Goal: Task Accomplishment & Management: Use online tool/utility

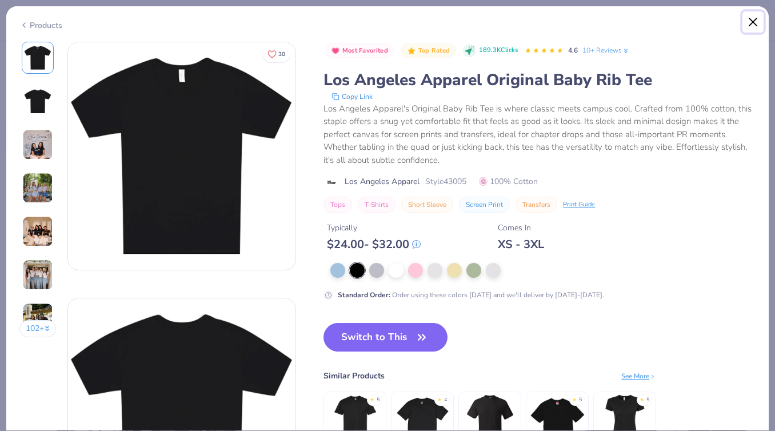
click at [753, 23] on button "Close" at bounding box center [753, 22] width 22 height 22
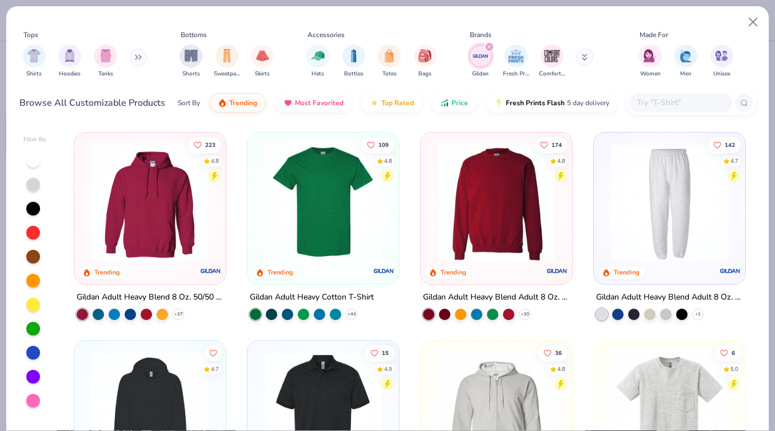
click at [670, 99] on input "text" at bounding box center [680, 102] width 88 height 13
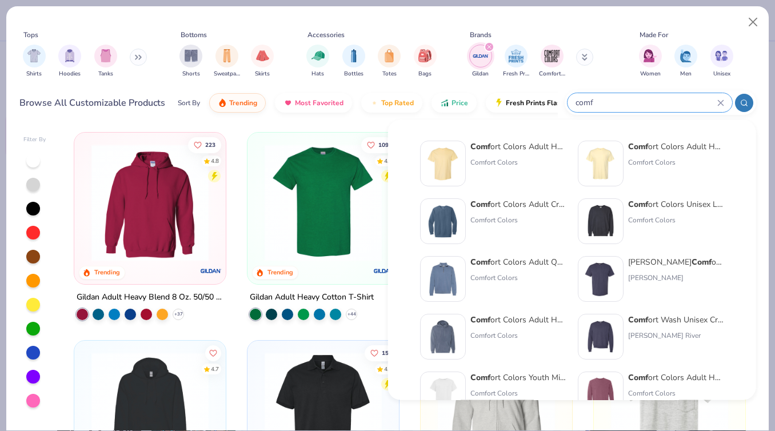
type input "comf"
click at [535, 143] on div "Comf ort Colors Adult Heavyweight T-Shirt" at bounding box center [518, 147] width 96 height 12
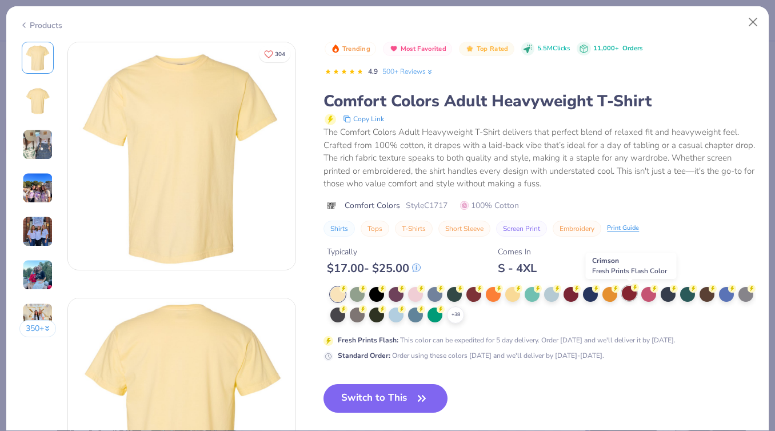
click at [629, 297] on div at bounding box center [629, 293] width 15 height 15
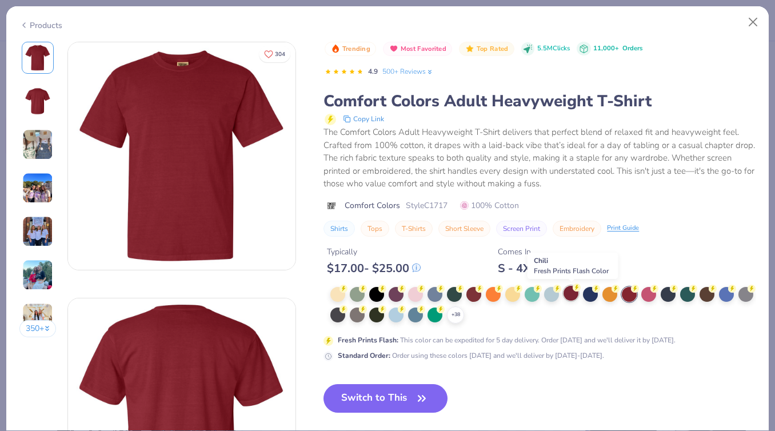
click at [576, 295] on div at bounding box center [570, 293] width 15 height 15
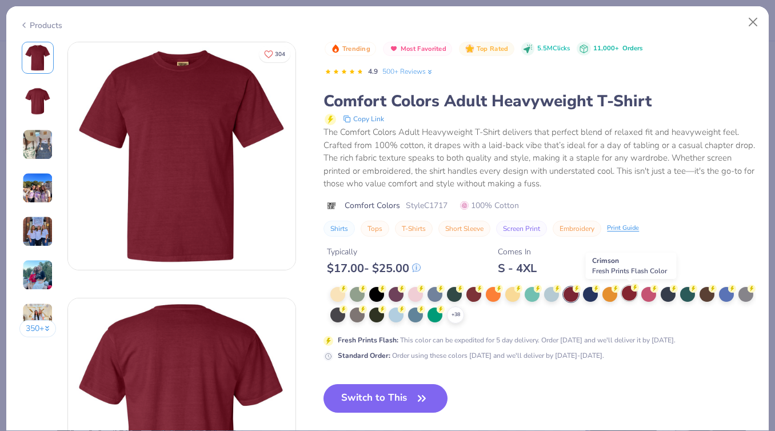
click at [630, 296] on div at bounding box center [629, 293] width 15 height 15
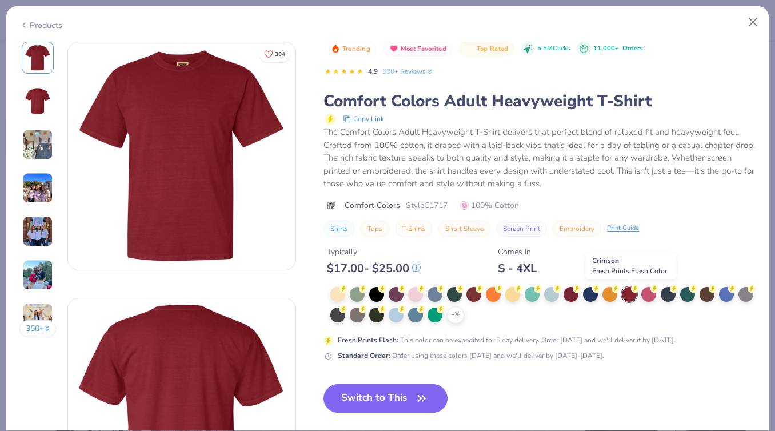
click at [629, 295] on div at bounding box center [629, 294] width 15 height 15
click at [569, 293] on div at bounding box center [570, 293] width 15 height 15
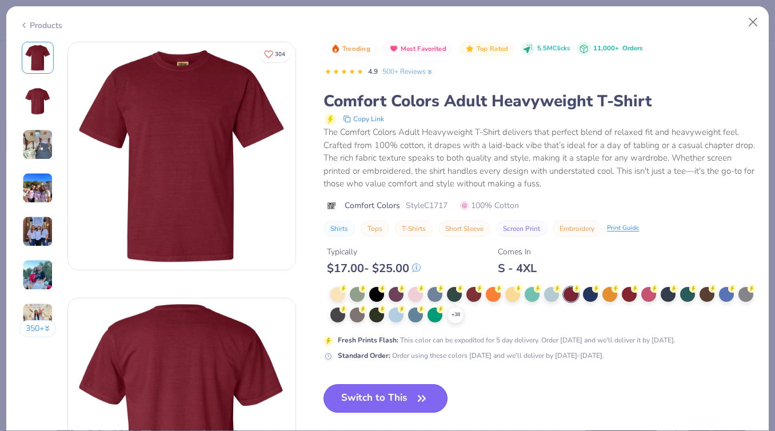
click at [420, 391] on icon "button" at bounding box center [422, 398] width 16 height 16
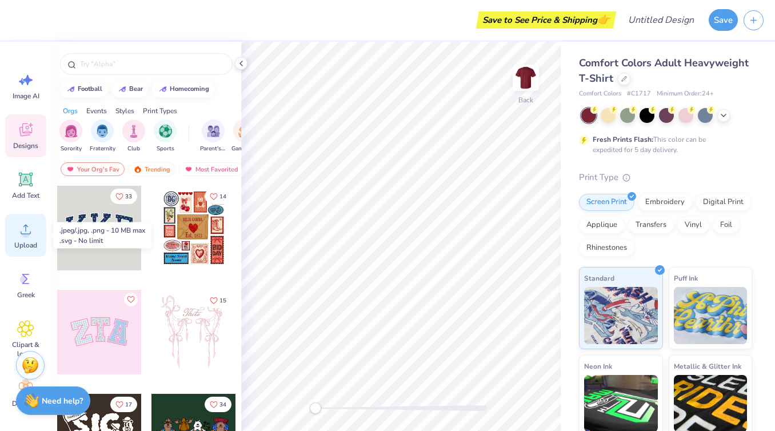
click at [27, 238] on div "Upload" at bounding box center [25, 235] width 41 height 43
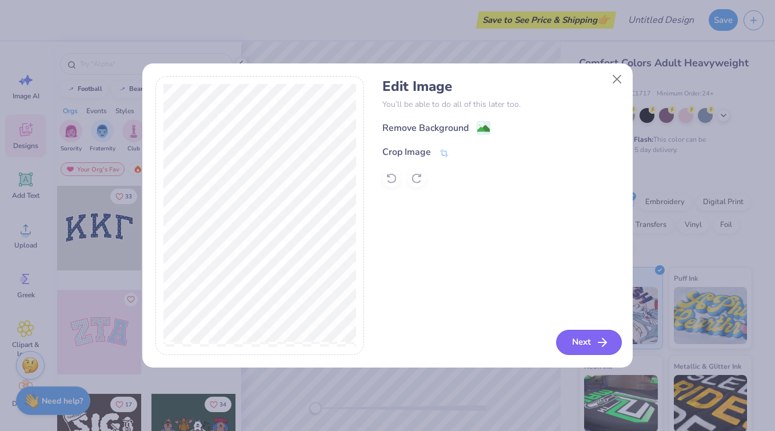
click at [578, 341] on button "Next" at bounding box center [589, 342] width 66 height 25
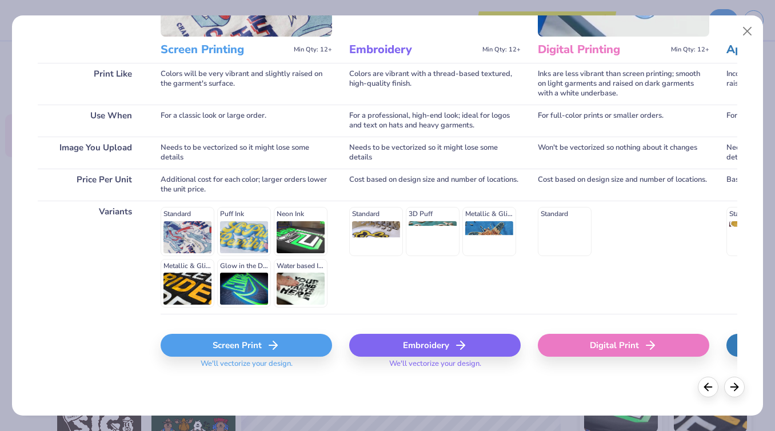
scroll to position [139, 0]
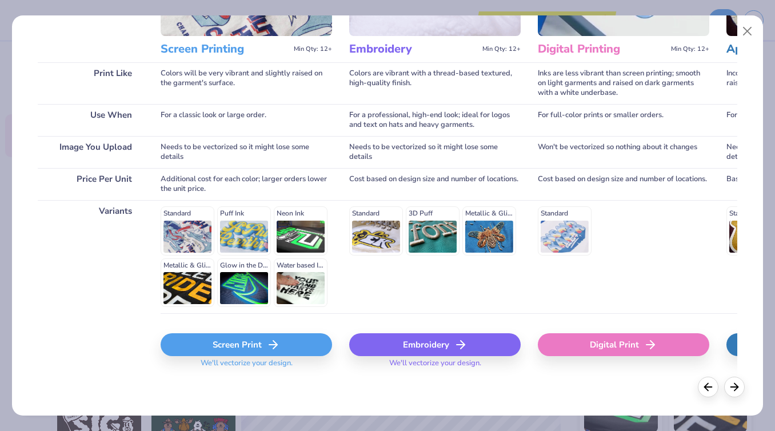
click at [258, 346] on div "Screen Print" at bounding box center [246, 344] width 171 height 23
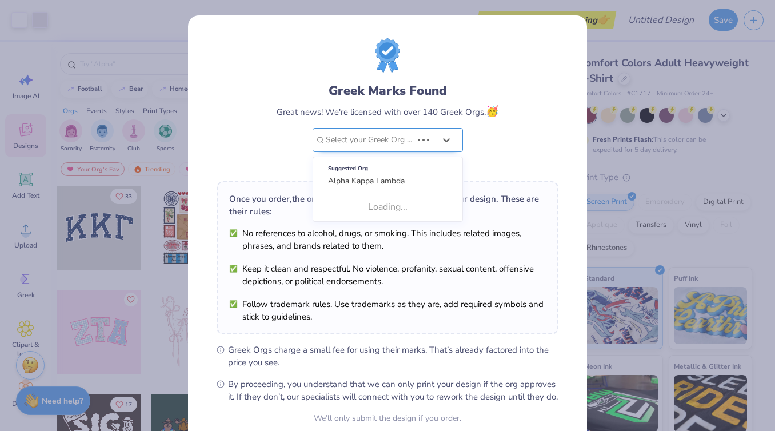
click at [406, 139] on div at bounding box center [369, 140] width 86 height 15
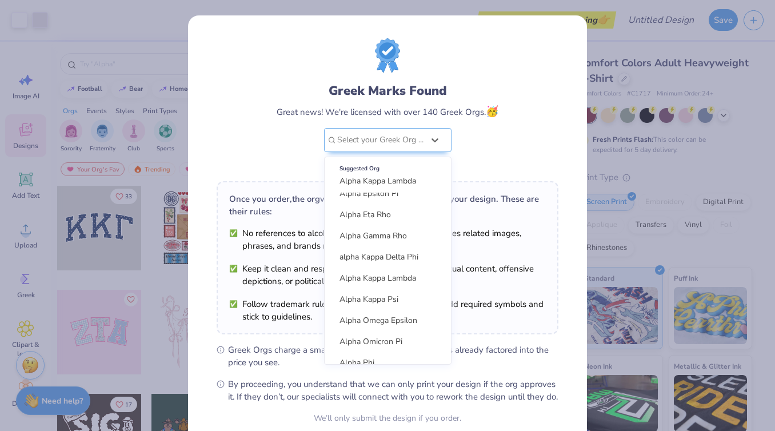
scroll to position [143, 0]
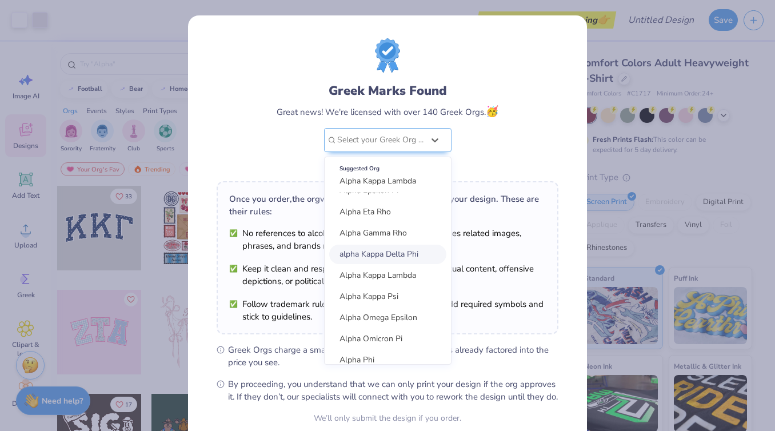
click at [391, 259] on span "alpha Kappa Delta Phi" at bounding box center [378, 254] width 79 height 11
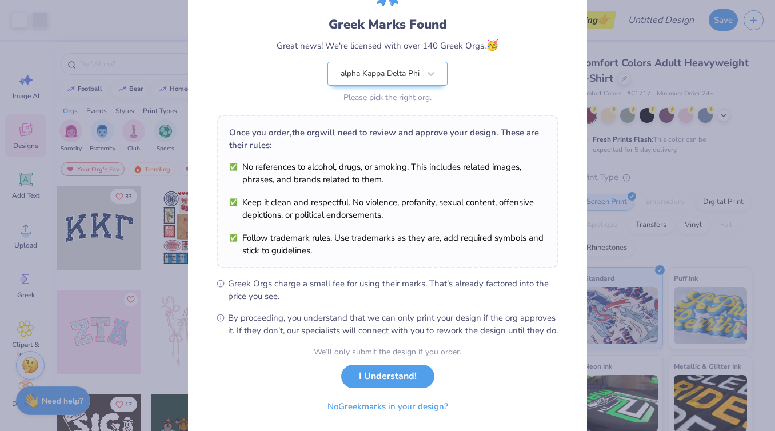
scroll to position [104, 0]
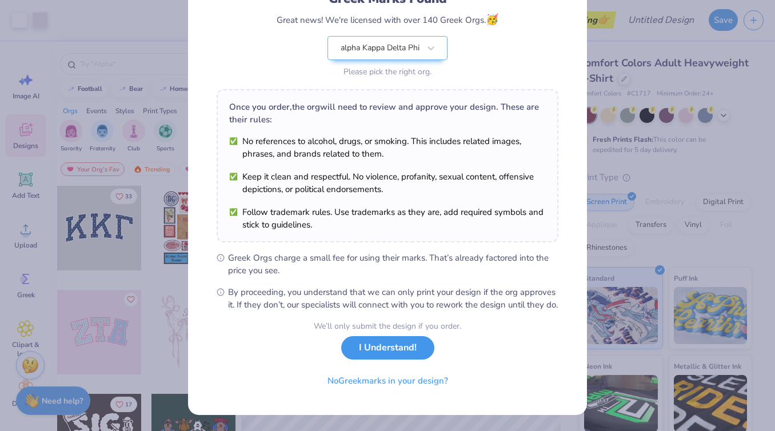
click at [391, 342] on button "I Understand!" at bounding box center [387, 347] width 93 height 23
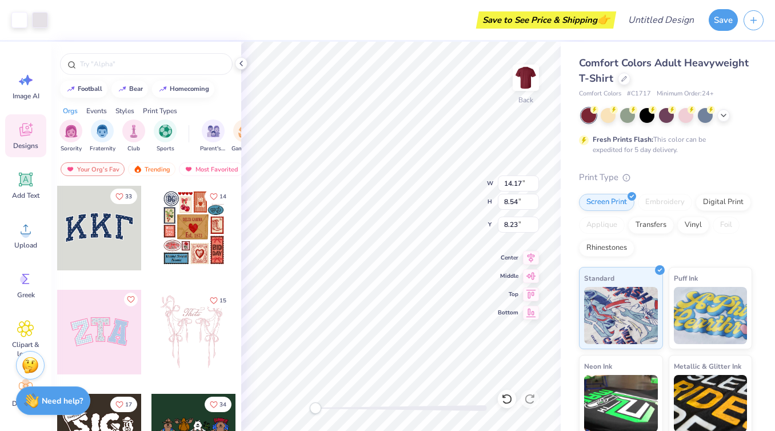
scroll to position [0, 0]
click at [509, 57] on img at bounding box center [526, 78] width 46 height 46
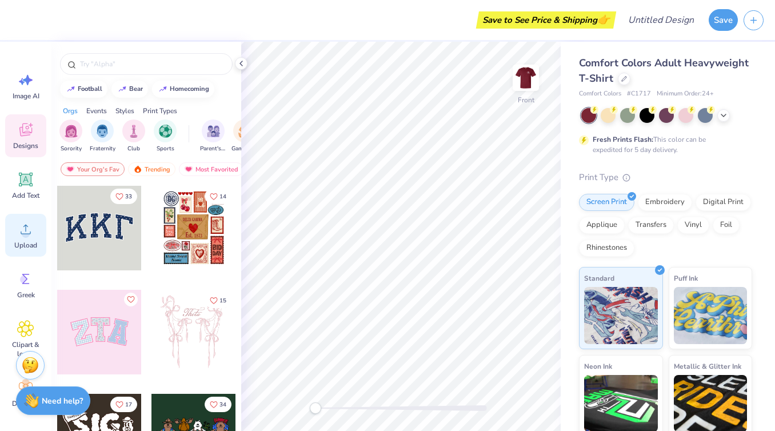
click at [25, 238] on div "Upload" at bounding box center [25, 235] width 41 height 43
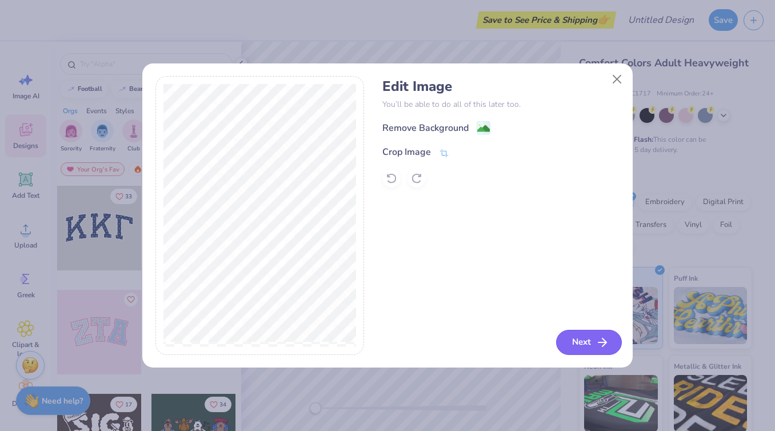
click at [583, 345] on button "Next" at bounding box center [589, 342] width 66 height 25
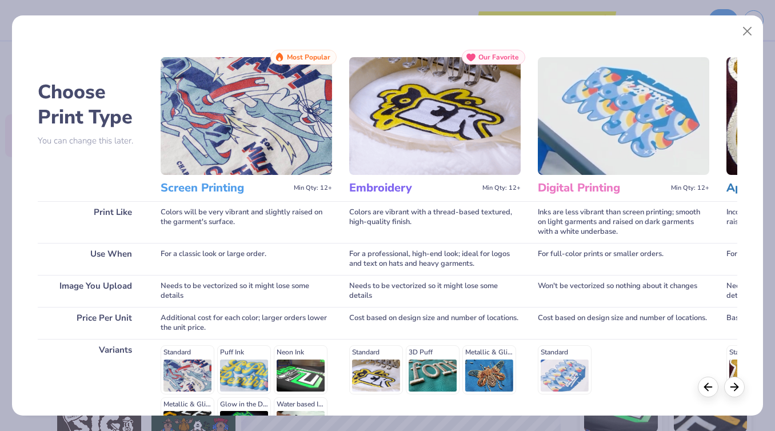
scroll to position [139, 0]
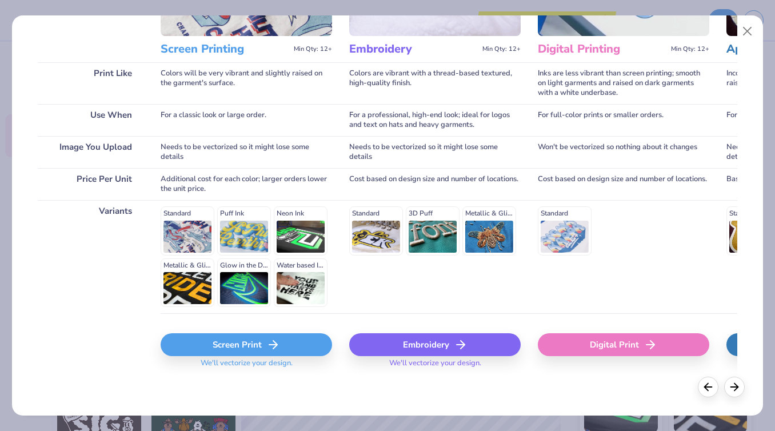
click at [261, 333] on div "Screen Print" at bounding box center [246, 344] width 171 height 23
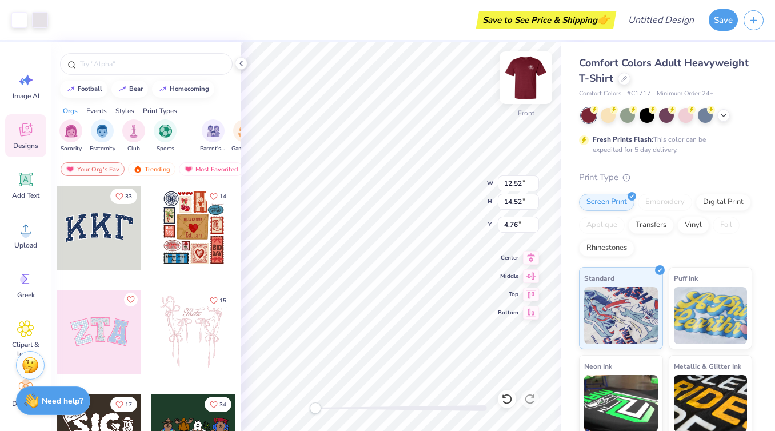
click at [519, 70] on img at bounding box center [526, 78] width 46 height 46
type input "12.31"
type input "14.28"
type input "2.39"
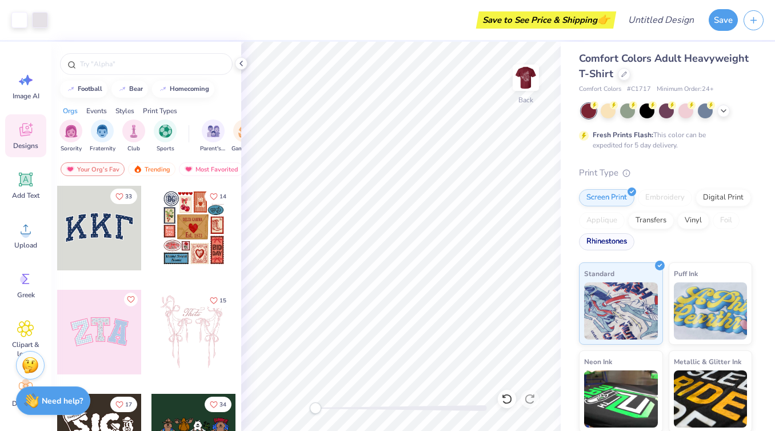
scroll to position [0, 0]
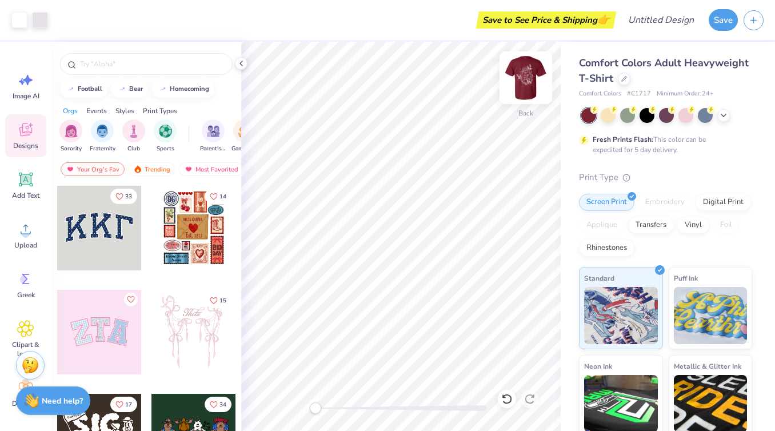
click at [529, 80] on img at bounding box center [526, 78] width 46 height 46
click at [529, 83] on img at bounding box center [526, 78] width 46 height 46
click at [725, 112] on icon at bounding box center [723, 114] width 9 height 9
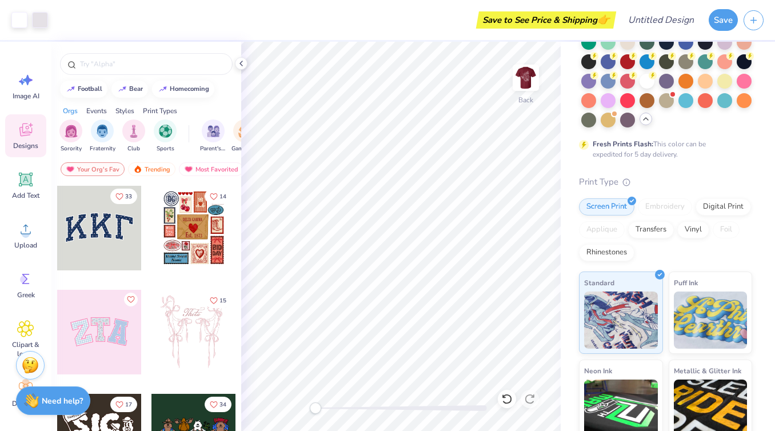
scroll to position [125, 0]
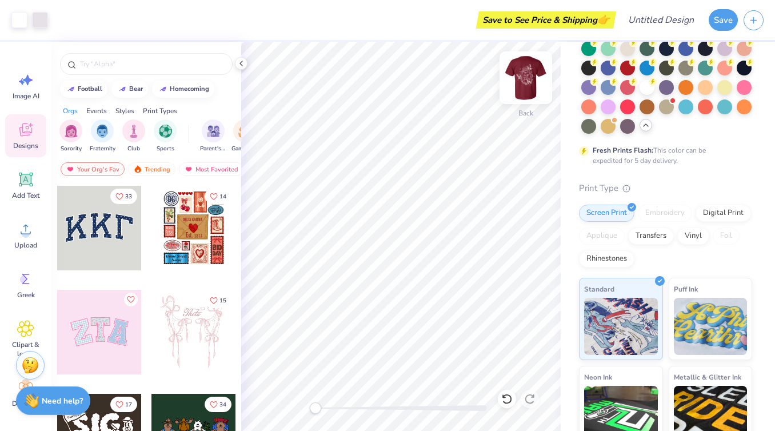
click at [529, 77] on img at bounding box center [526, 78] width 46 height 46
click at [523, 74] on img at bounding box center [526, 78] width 46 height 46
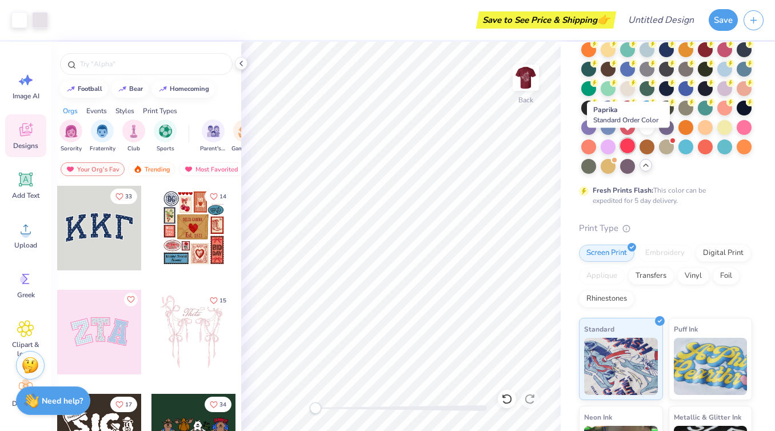
scroll to position [0, 0]
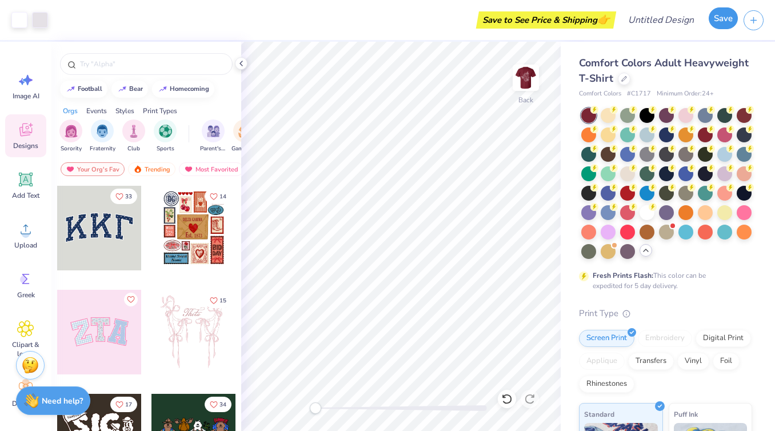
click at [718, 26] on button "Save" at bounding box center [723, 18] width 29 height 22
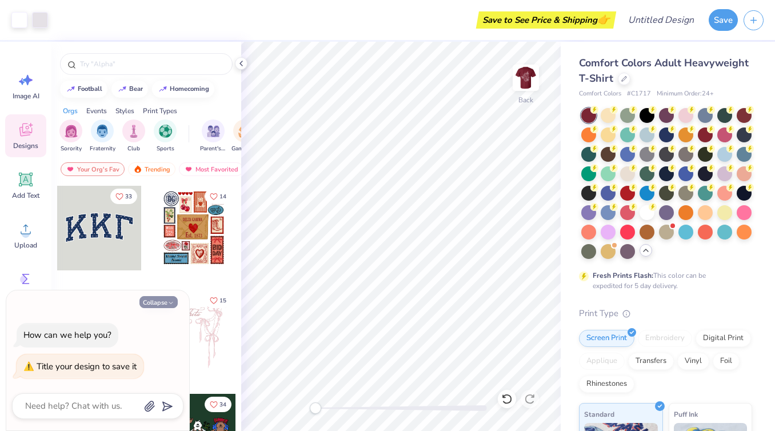
click at [171, 302] on icon "button" at bounding box center [170, 302] width 7 height 7
type textarea "x"
